Goal: Navigation & Orientation: Find specific page/section

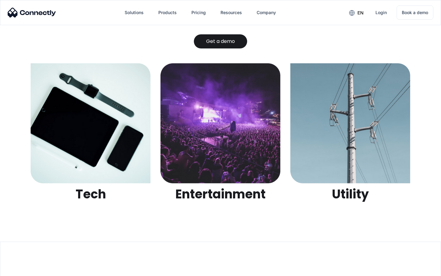
scroll to position [1932, 0]
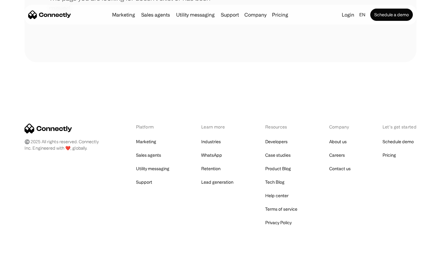
scroll to position [112, 0]
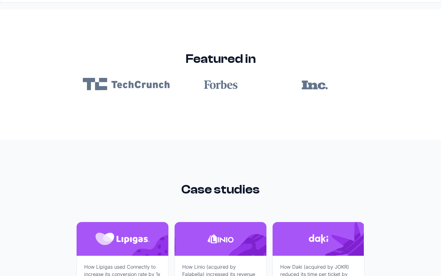
scroll to position [3667, 0]
